Goal: Task Accomplishment & Management: Use online tool/utility

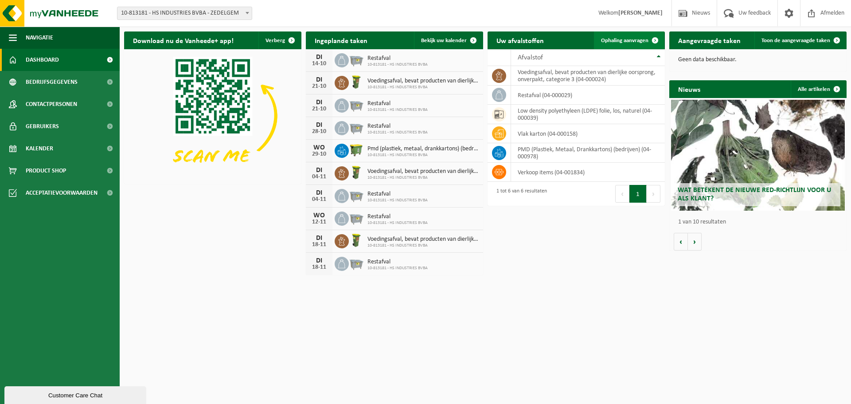
click at [612, 42] on span "Ophaling aanvragen" at bounding box center [624, 41] width 47 height 6
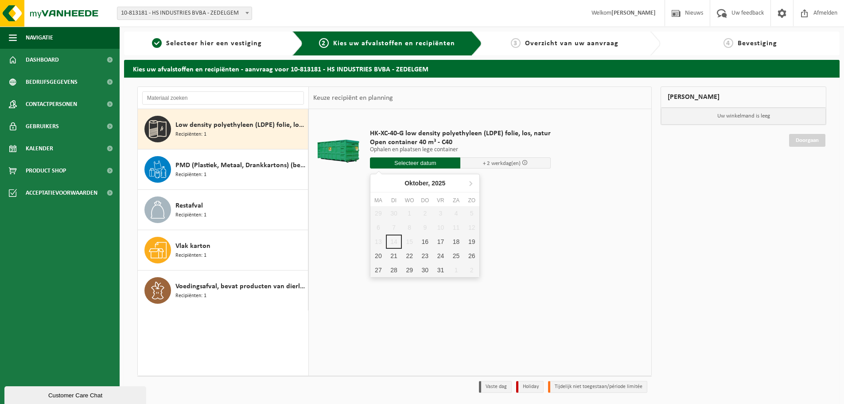
click at [408, 163] on input "text" at bounding box center [415, 162] width 90 height 11
click at [425, 237] on div "16" at bounding box center [425, 241] width 16 height 14
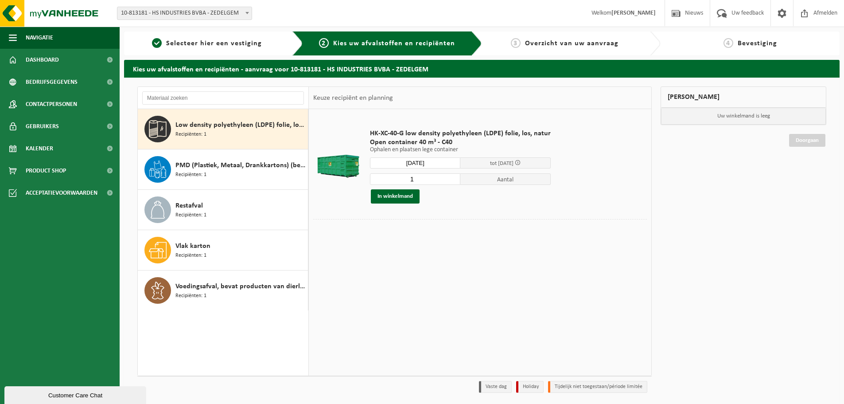
type input "Van 2025-10-16"
click at [395, 199] on button "In winkelmand" at bounding box center [395, 196] width 49 height 14
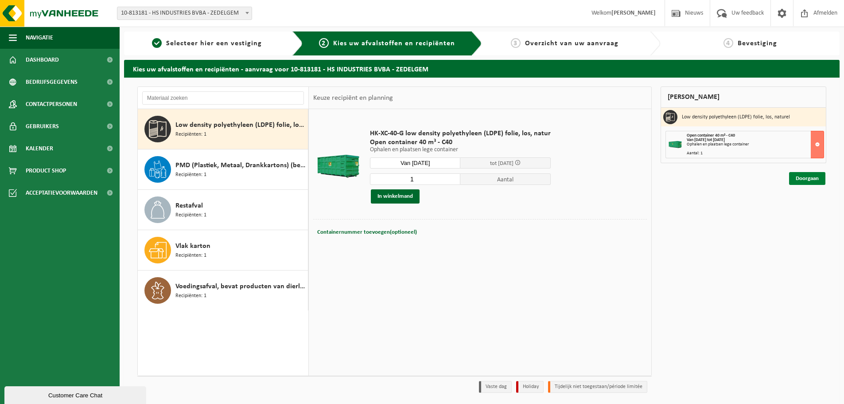
click at [798, 180] on link "Doorgaan" at bounding box center [807, 178] width 36 height 13
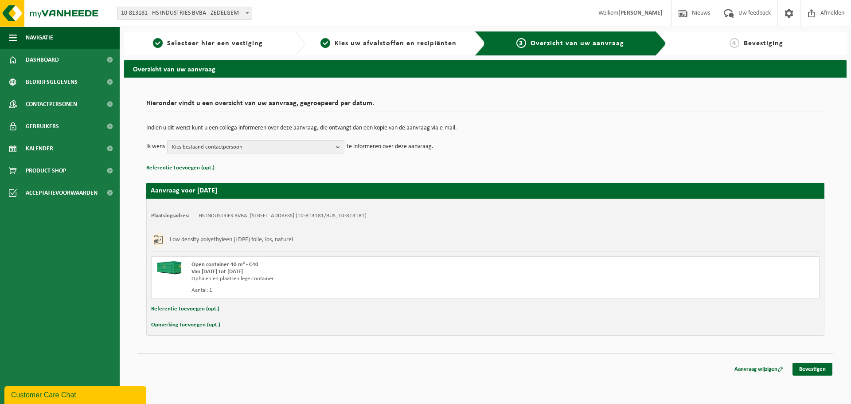
click at [339, 144] on b "button" at bounding box center [340, 146] width 8 height 12
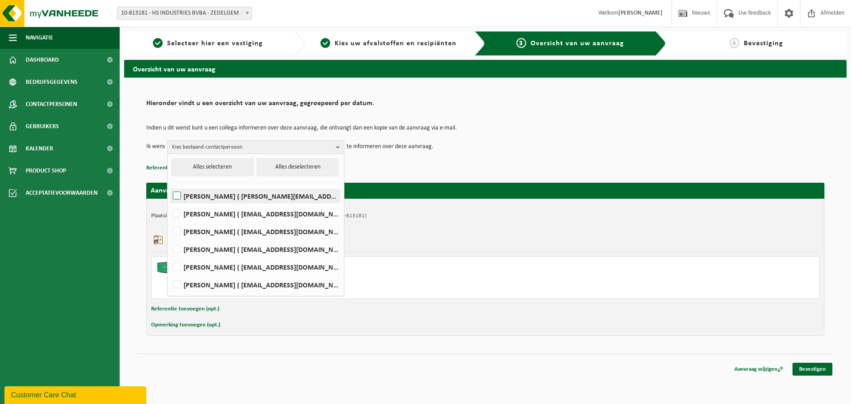
click at [189, 192] on label "Jansie Debou ( jansie.debou@laundry-solutions.be )" at bounding box center [255, 195] width 168 height 13
click at [170, 185] on input "Jansie Debou ( jansie.debou@laundry-solutions.be )" at bounding box center [169, 184] width 0 height 0
checkbox input "true"
click at [203, 266] on label "Caroline Vandaele ( caroline.vandaele@laundry-solutions.be )" at bounding box center [255, 266] width 168 height 13
click at [170, 256] on input "Caroline Vandaele ( caroline.vandaele@laundry-solutions.be )" at bounding box center [169, 255] width 0 height 0
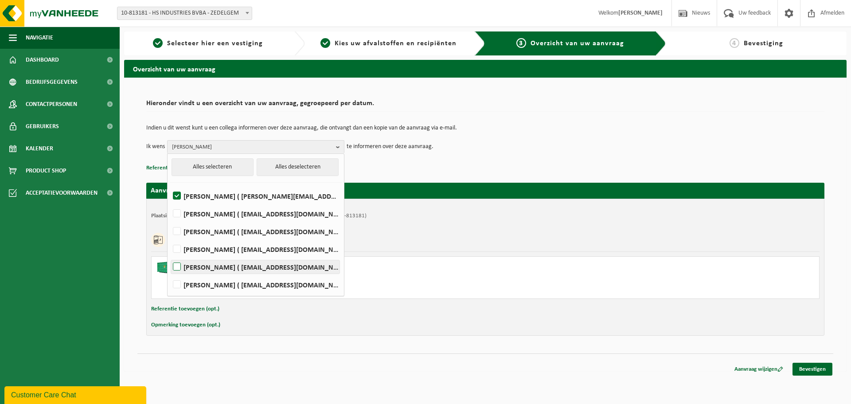
checkbox input "true"
click at [387, 162] on p "Referentie toevoegen (opt.)" at bounding box center [485, 168] width 678 height 12
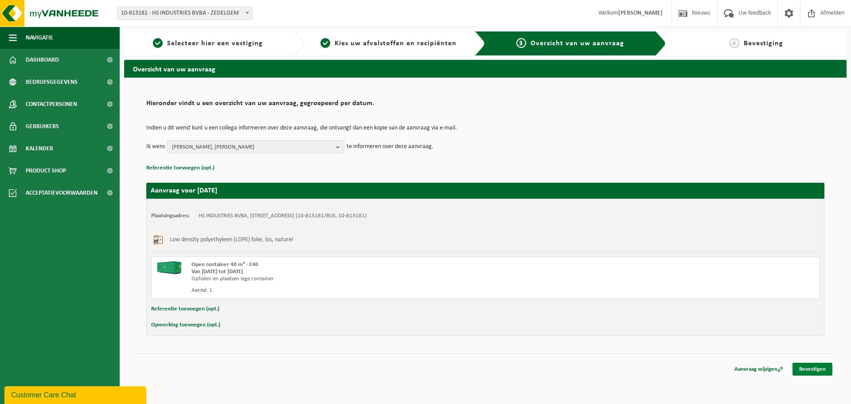
click at [809, 370] on link "Bevestigen" at bounding box center [812, 368] width 40 height 13
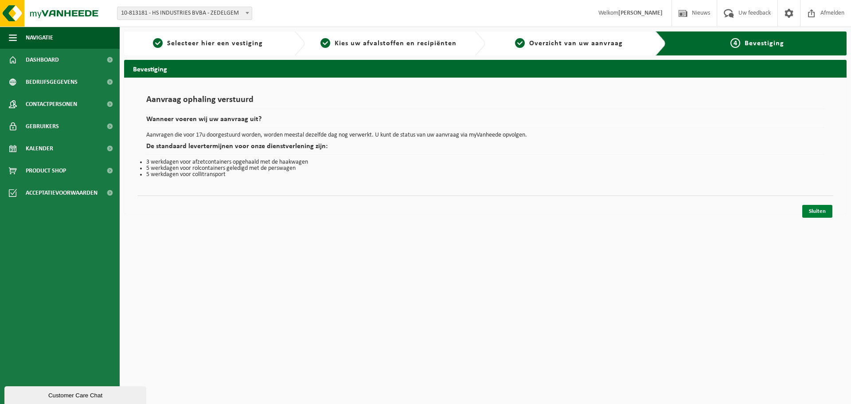
click at [810, 207] on link "Sluiten" at bounding box center [817, 211] width 30 height 13
